Goal: Transaction & Acquisition: Book appointment/travel/reservation

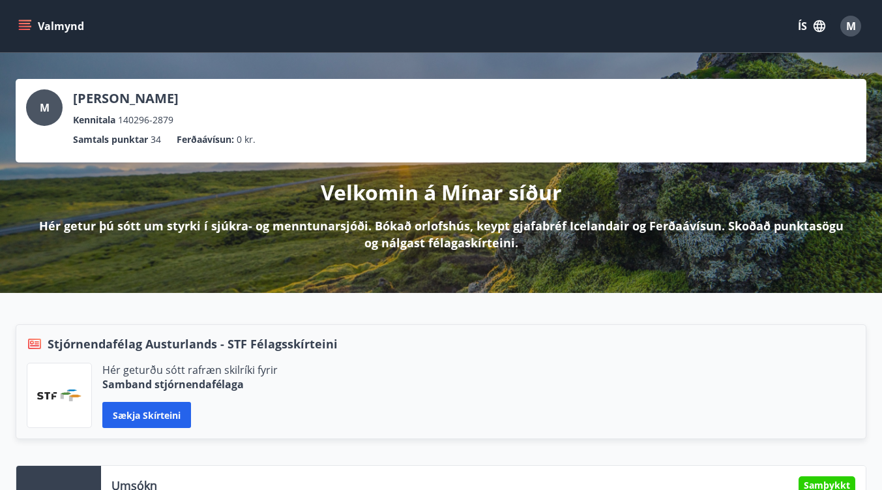
click at [41, 35] on button "Valmynd" at bounding box center [53, 25] width 74 height 23
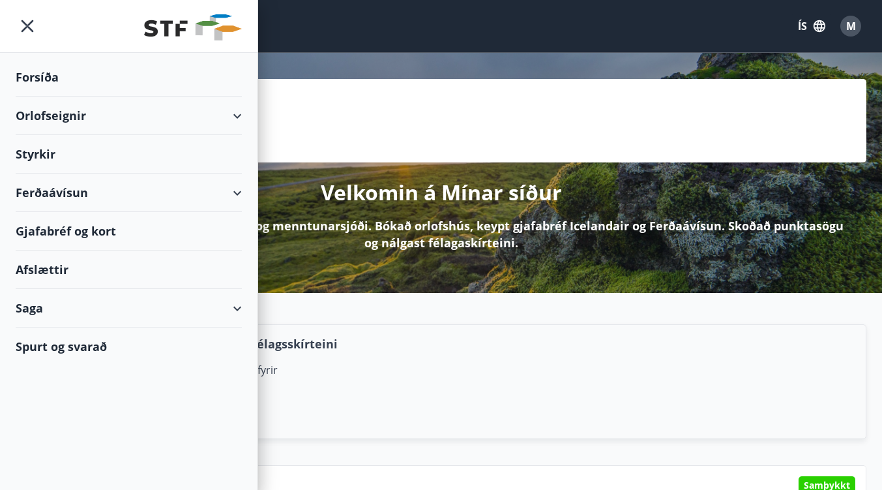
click at [92, 108] on div "Orlofseignir" at bounding box center [129, 116] width 226 height 38
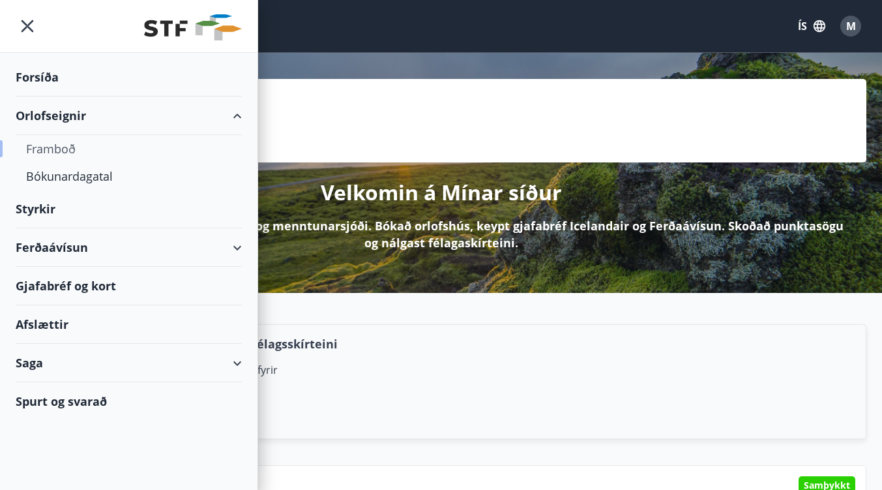
click at [68, 147] on div "Framboð" at bounding box center [128, 148] width 205 height 27
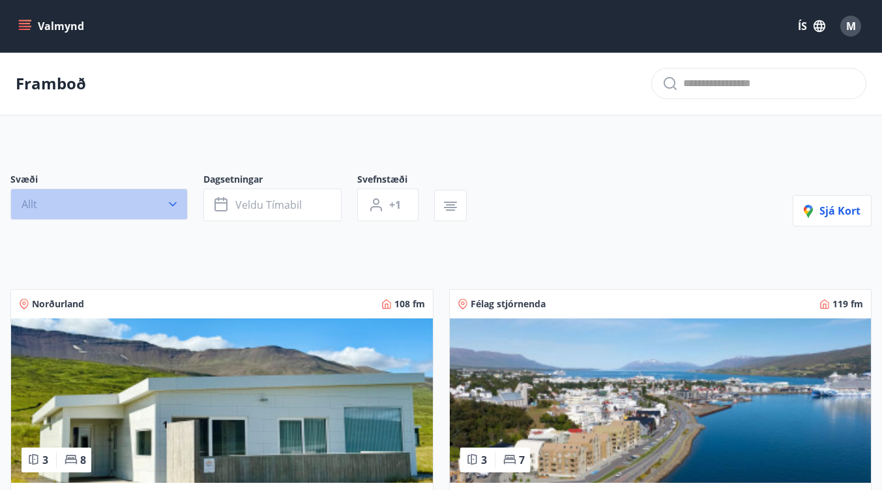
click at [77, 198] on button "Allt" at bounding box center [98, 203] width 177 height 31
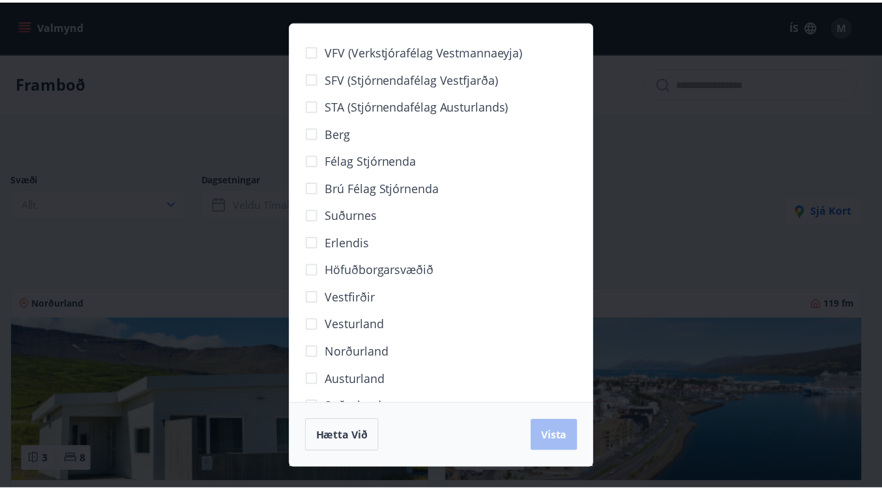
scroll to position [33, 0]
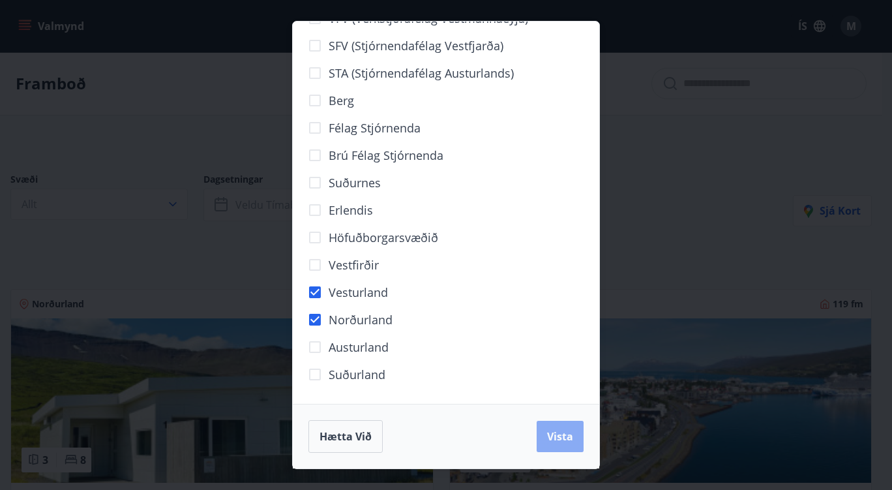
click at [577, 435] on button "Vista" at bounding box center [560, 436] width 47 height 31
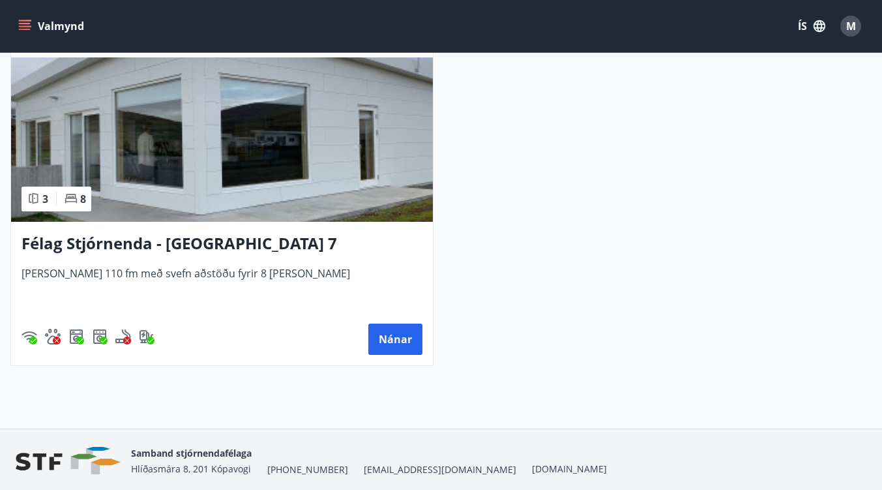
scroll to position [2416, 0]
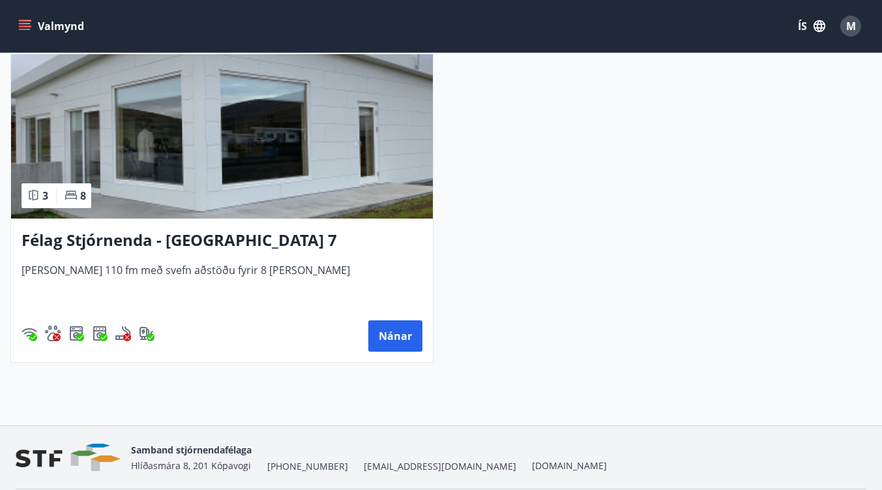
drag, startPoint x: 123, startPoint y: 241, endPoint x: 89, endPoint y: 242, distance: 33.9
click at [89, 242] on h3 "Félag Stjórnenda - [GEOGRAPHIC_DATA] 7" at bounding box center [222, 240] width 401 height 23
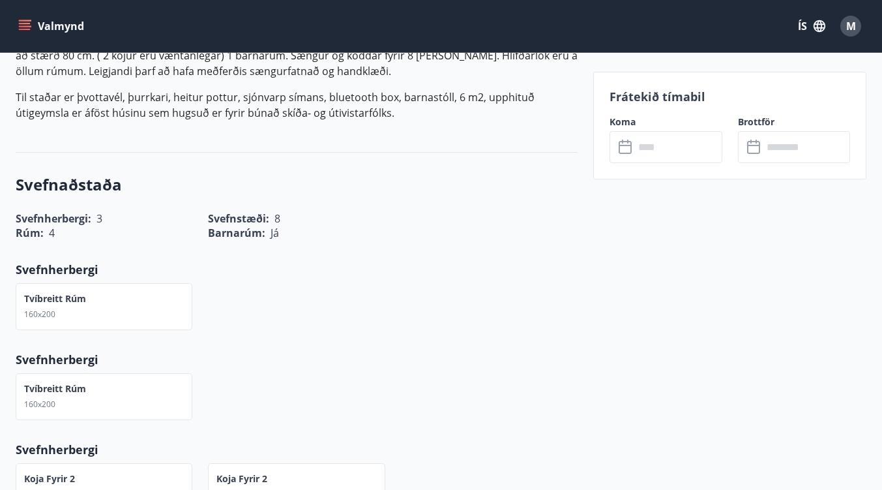
scroll to position [536, 0]
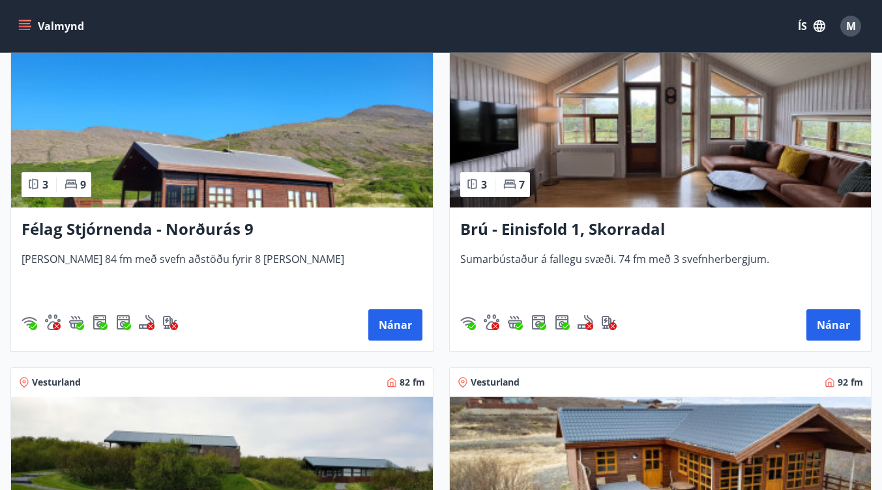
scroll to position [1346, 0]
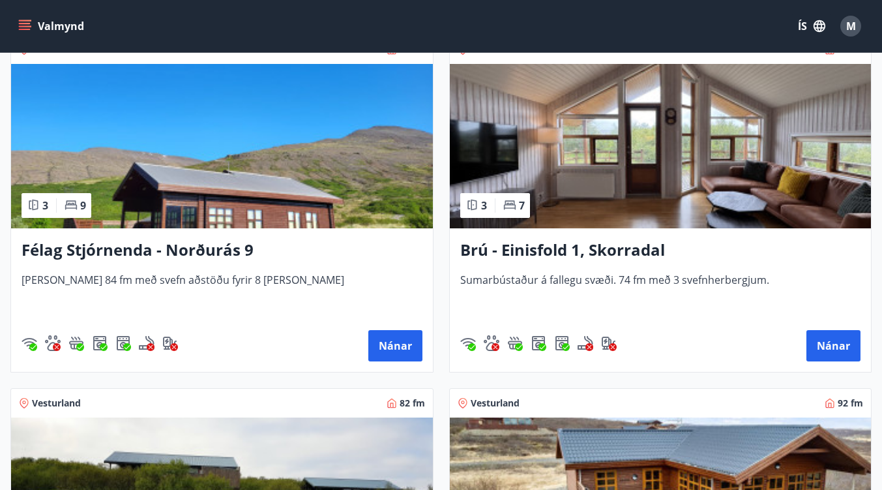
click at [495, 256] on h3 "Brú - Einisfold 1, Skorradal" at bounding box center [660, 250] width 401 height 23
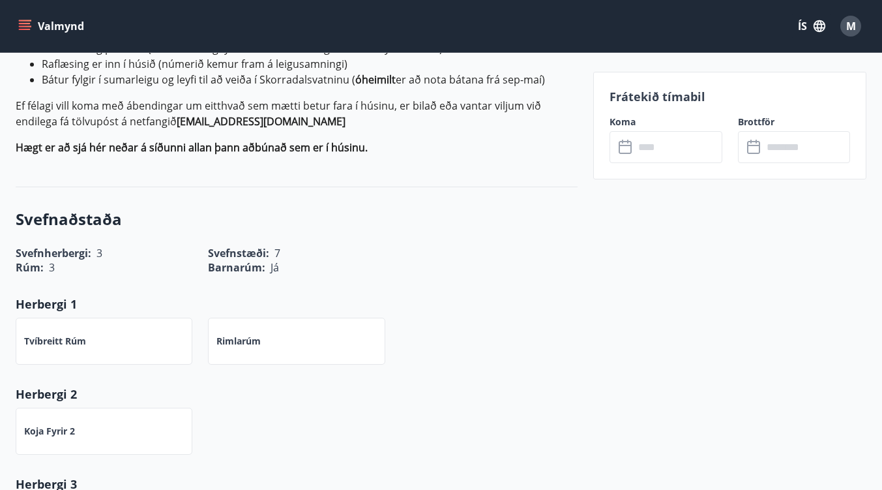
scroll to position [751, 0]
